Goal: Task Accomplishment & Management: Manage account settings

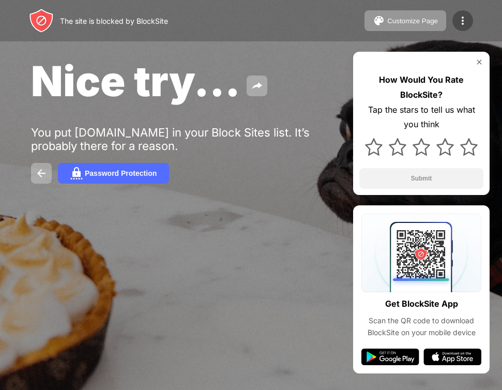
click at [462, 19] on img at bounding box center [463, 20] width 12 height 12
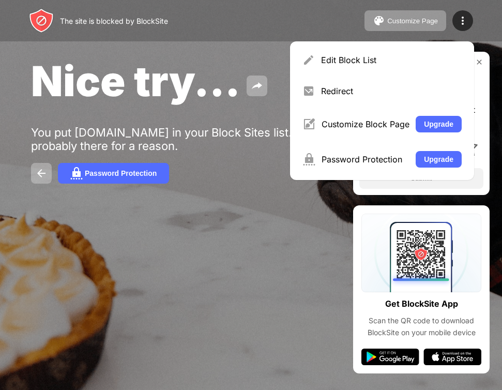
click at [341, 65] on div "Edit Block List" at bounding box center [391, 60] width 141 height 10
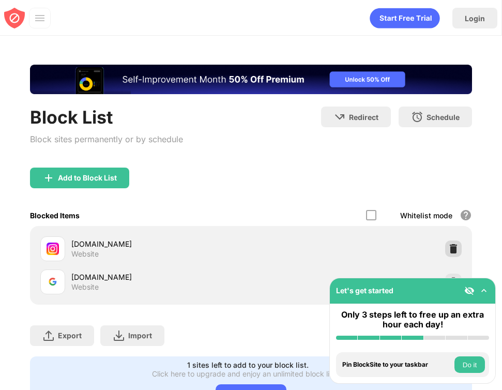
click at [450, 248] on img at bounding box center [454, 249] width 10 height 10
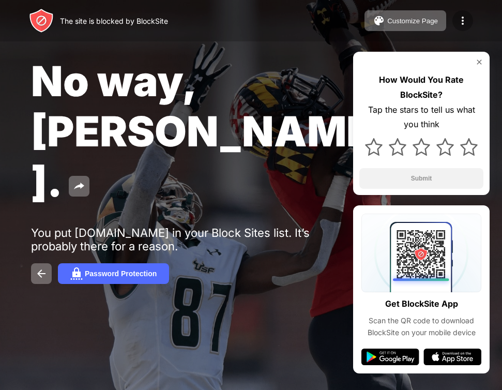
click at [462, 27] on div at bounding box center [463, 20] width 21 height 21
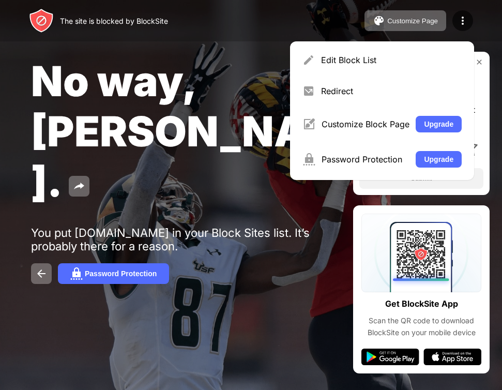
click at [365, 53] on div "Edit Block List" at bounding box center [382, 60] width 172 height 25
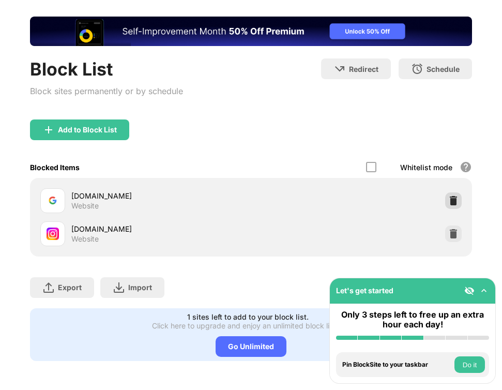
click at [458, 202] on img at bounding box center [454, 201] width 10 height 10
